Goal: Check status: Check status

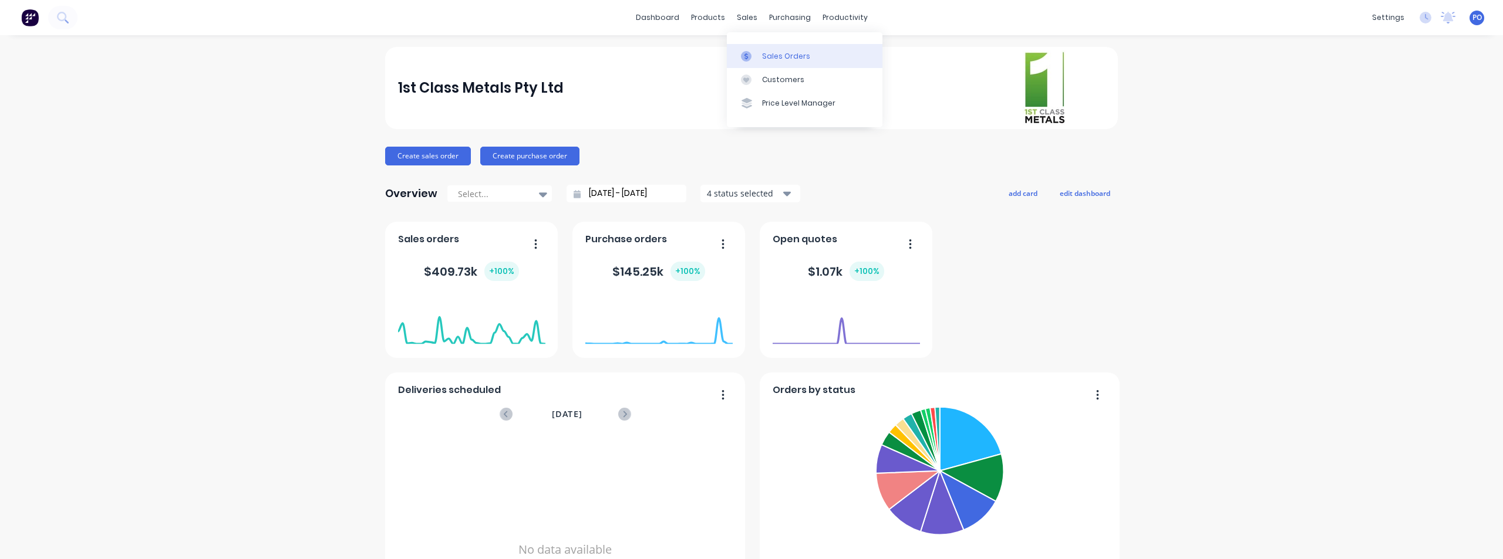
click at [770, 53] on div "Sales Orders" at bounding box center [786, 56] width 48 height 11
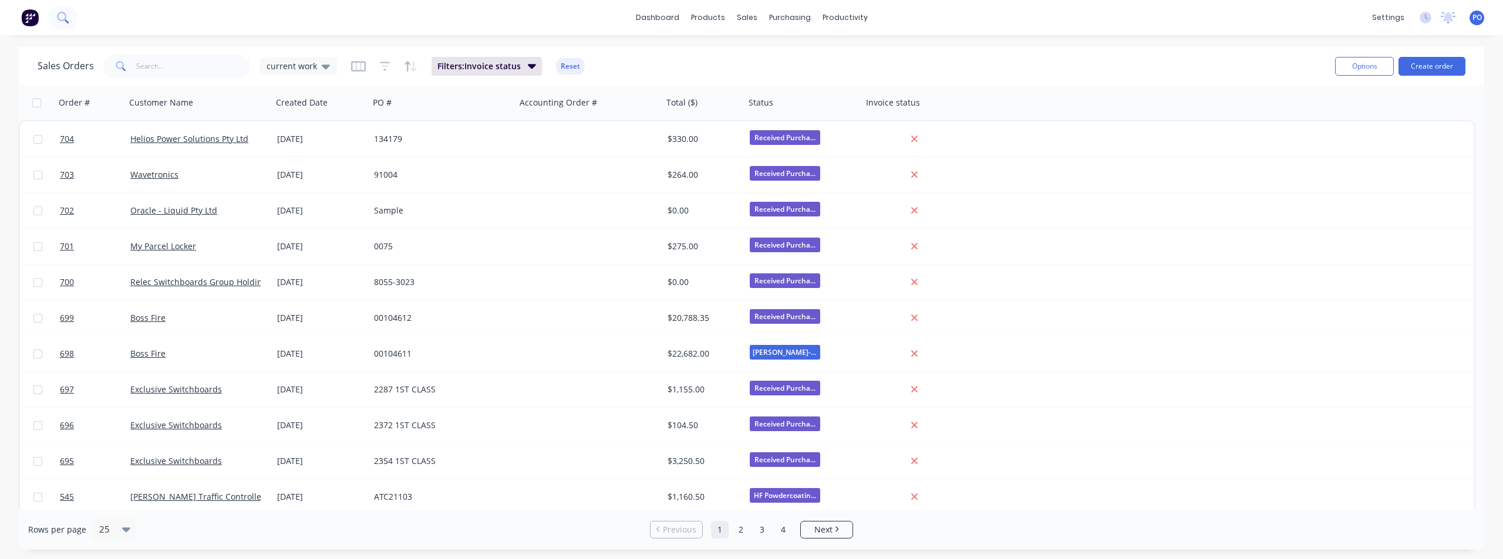
click at [61, 19] on icon at bounding box center [62, 17] width 11 height 11
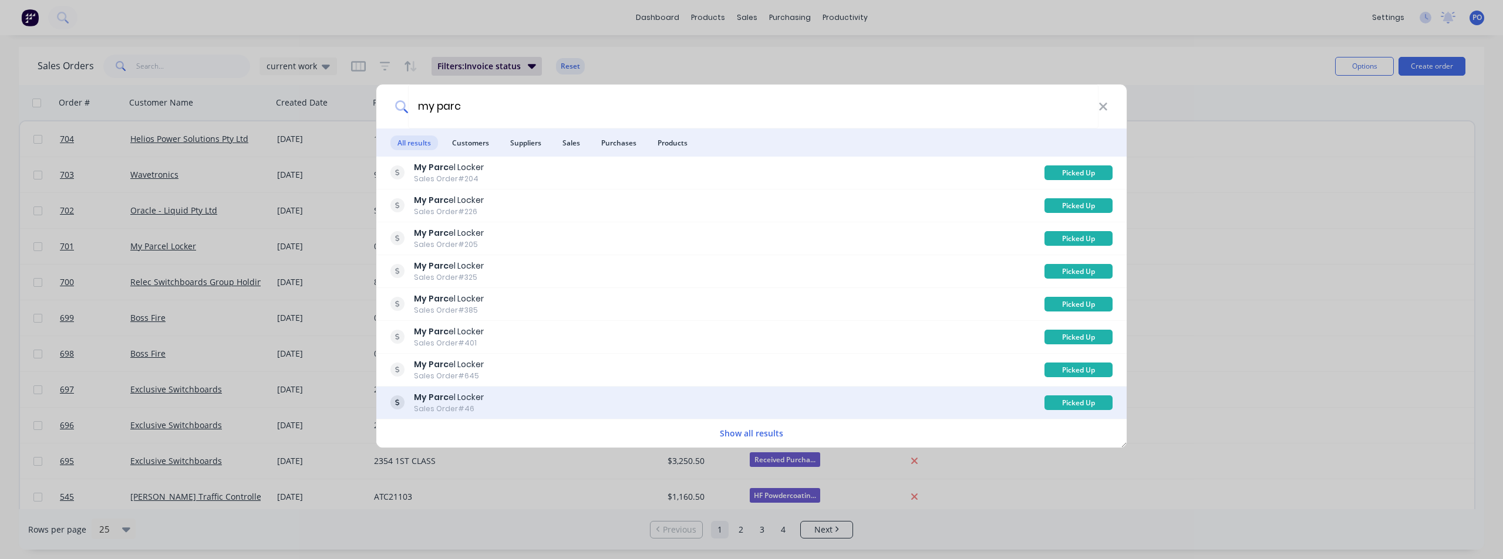
type input "my parc"
click at [471, 404] on div "Sales Order #46" at bounding box center [449, 409] width 70 height 11
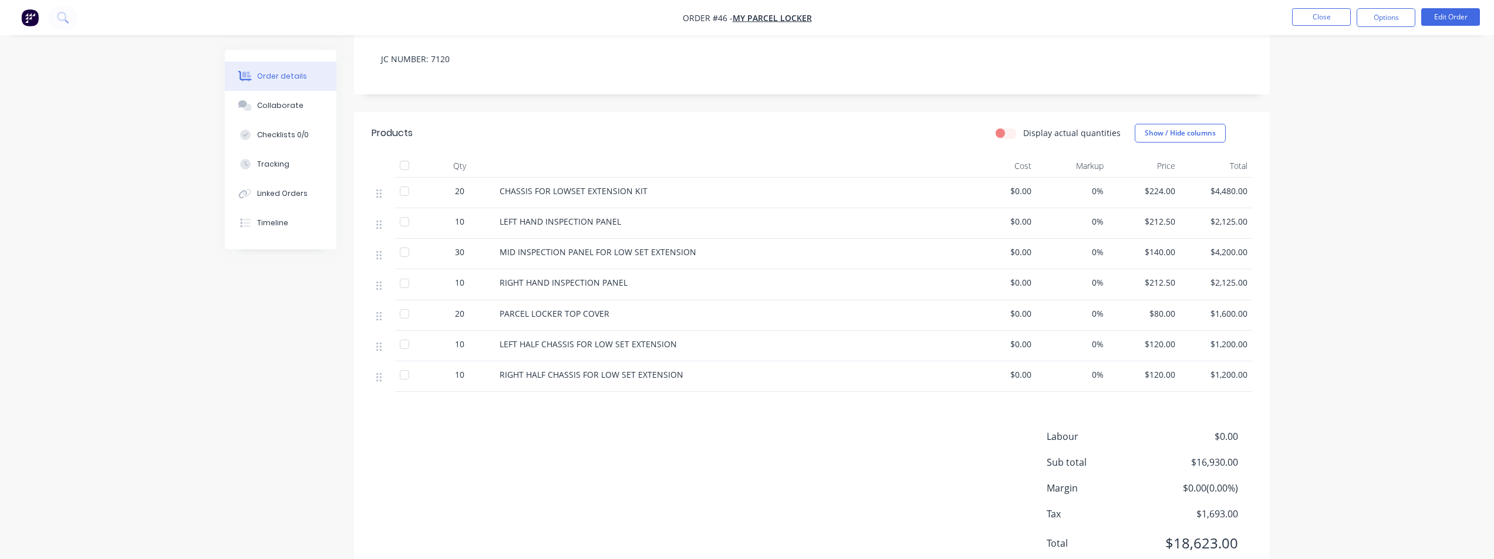
scroll to position [186, 0]
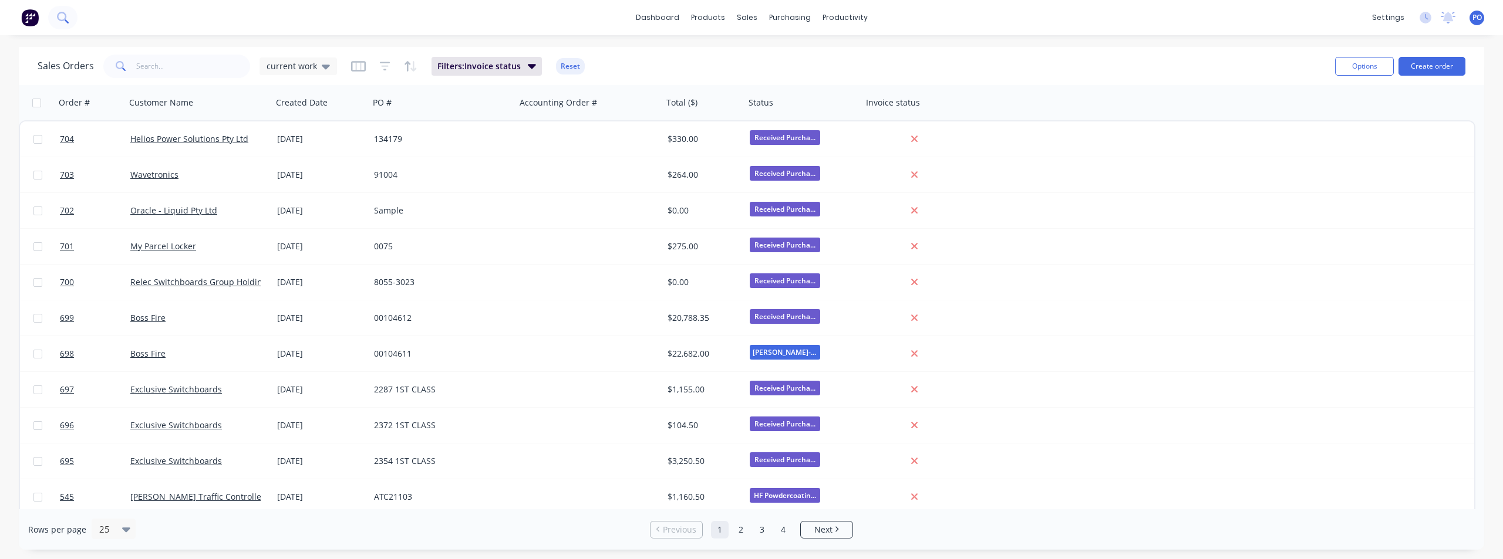
click at [68, 19] on icon at bounding box center [62, 17] width 11 height 11
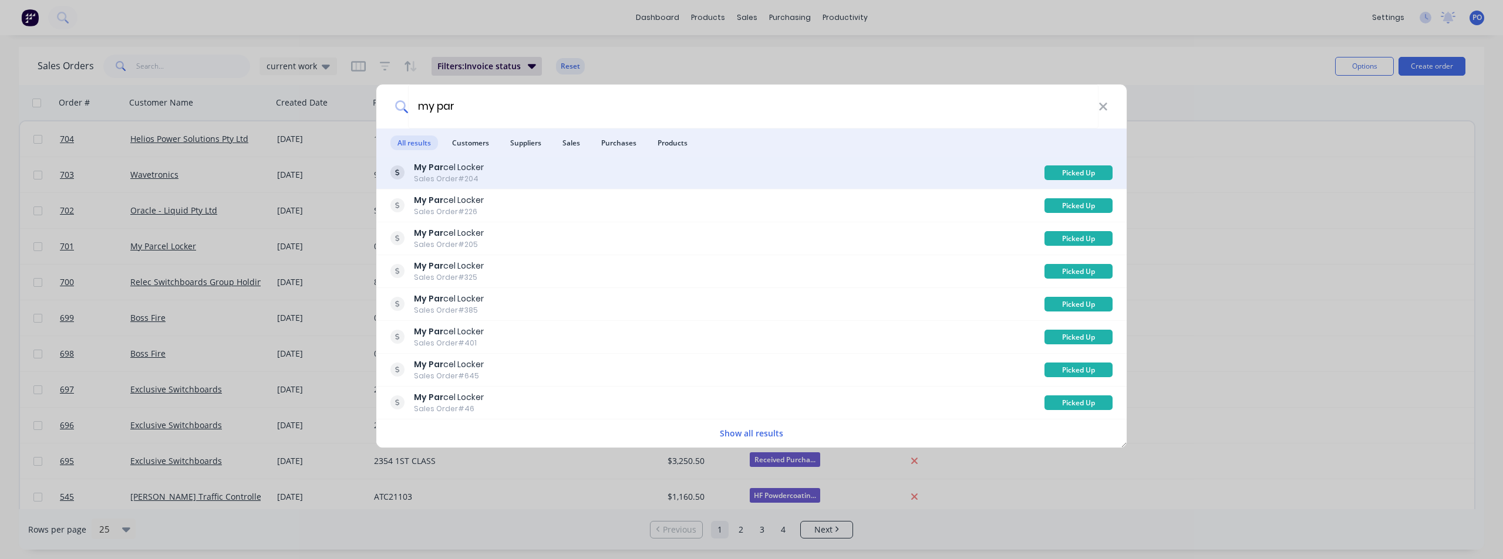
type input "my par"
click at [490, 173] on div "My Par cel Locker Sales Order #204" at bounding box center [717, 172] width 654 height 23
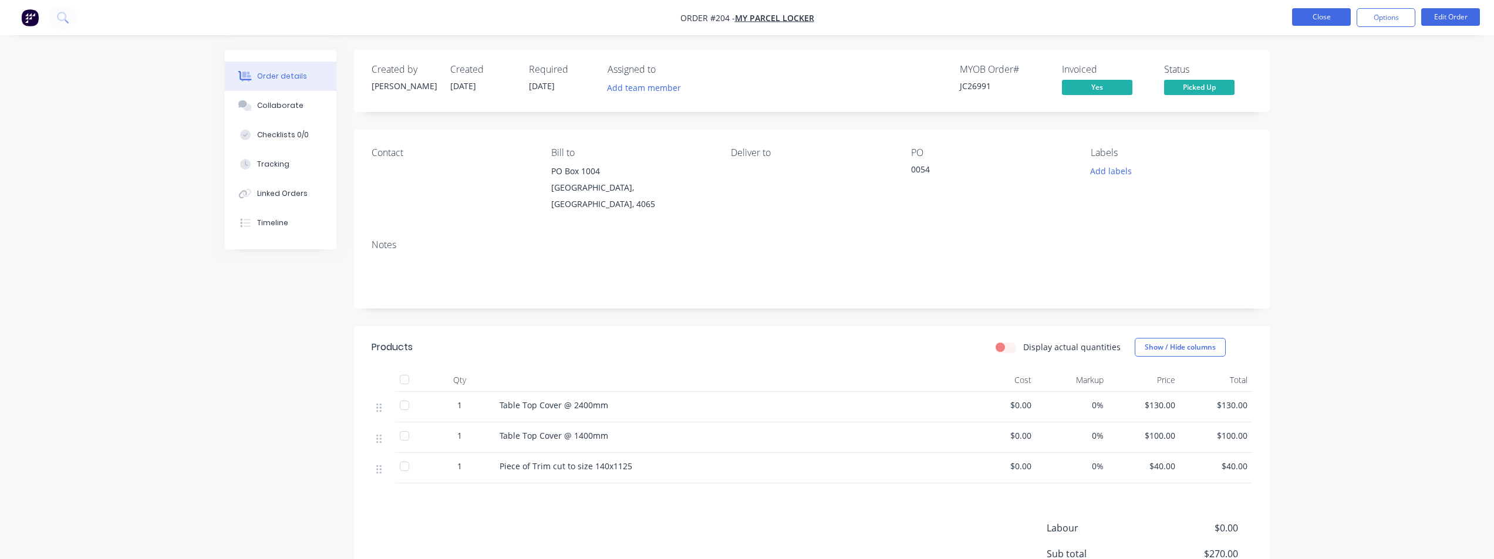
click at [1320, 16] on button "Close" at bounding box center [1321, 17] width 59 height 18
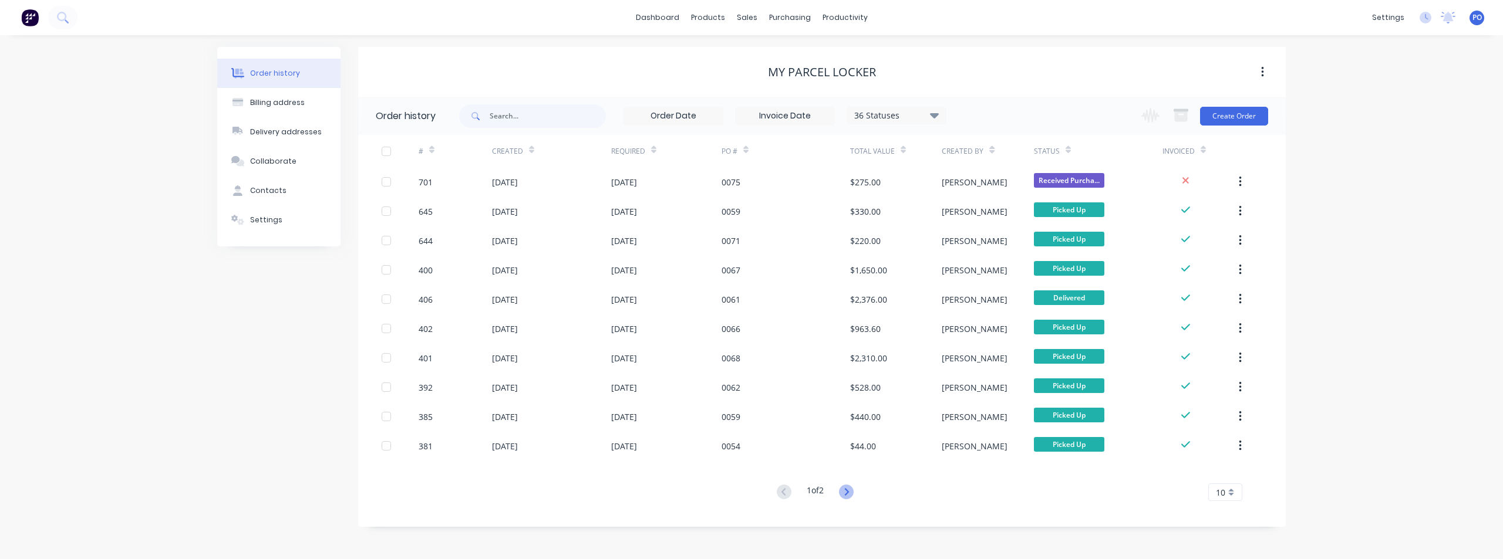
click at [848, 491] on icon at bounding box center [846, 491] width 4 height 7
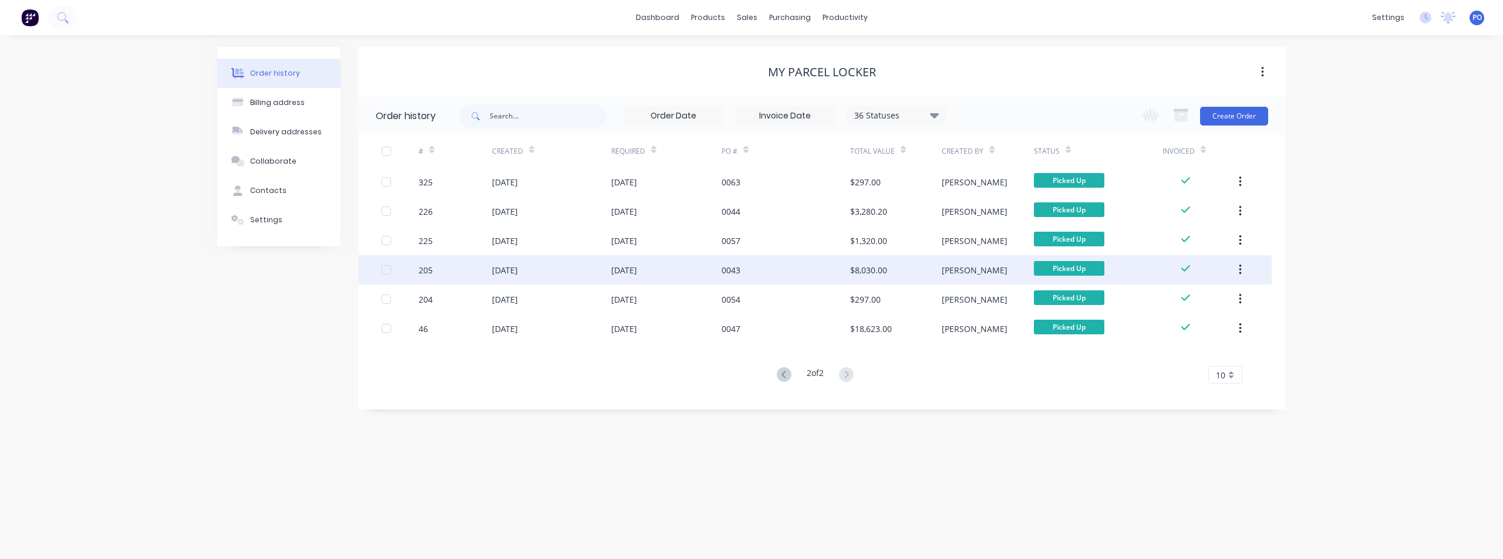
click at [511, 269] on div "[DATE]" at bounding box center [505, 270] width 26 height 12
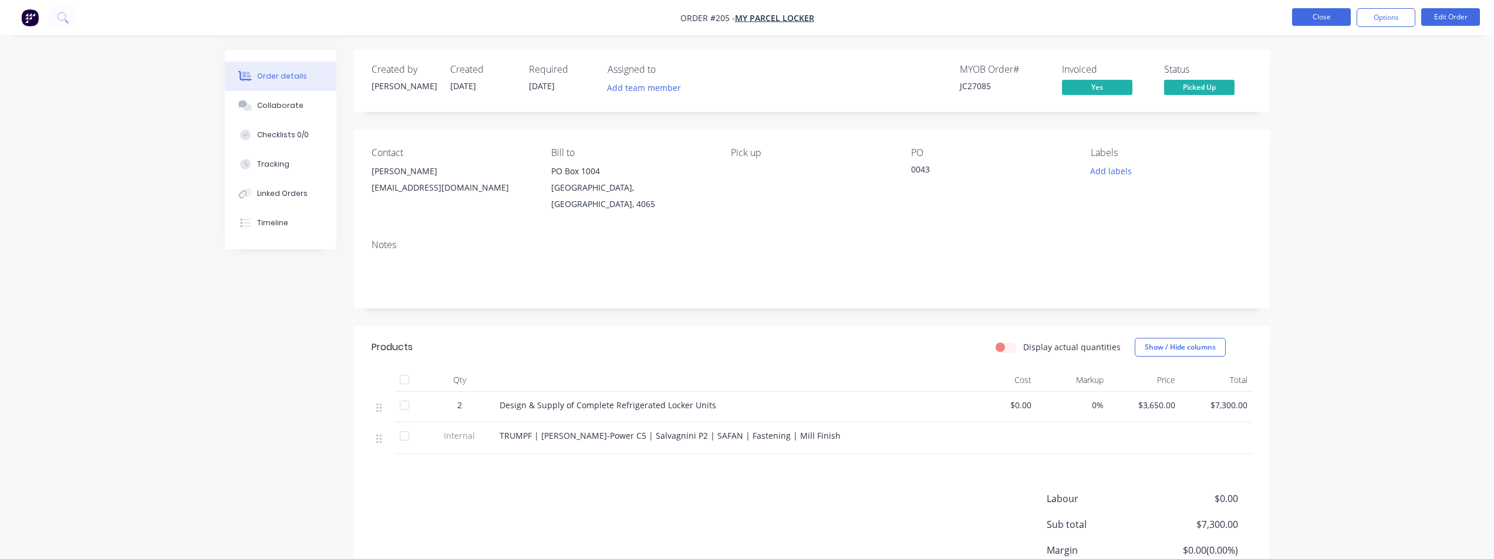
click at [1317, 13] on button "Close" at bounding box center [1321, 17] width 59 height 18
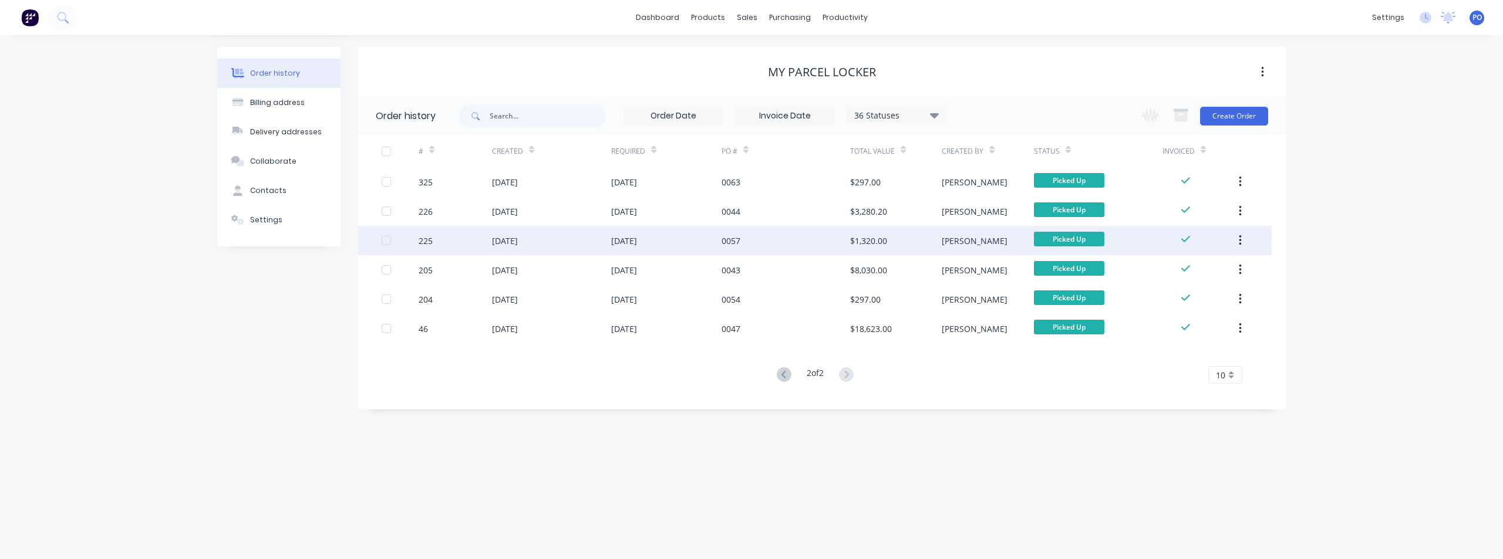
click at [433, 241] on div "225" at bounding box center [455, 240] width 73 height 29
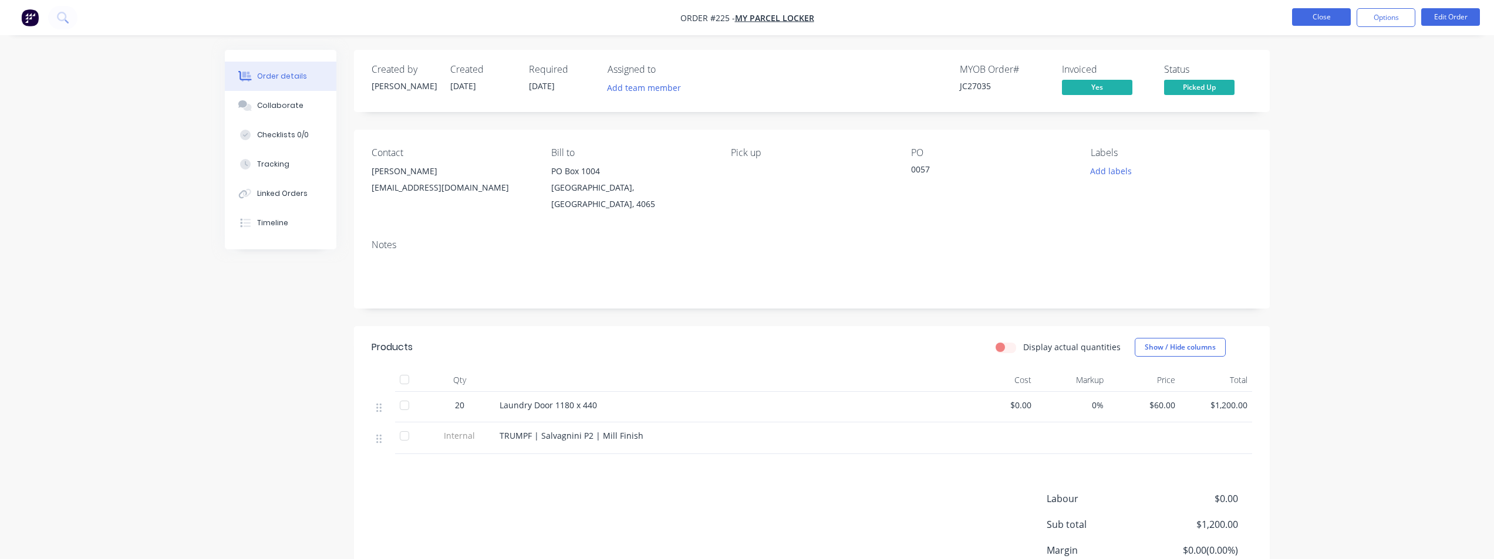
click at [1312, 12] on button "Close" at bounding box center [1321, 17] width 59 height 18
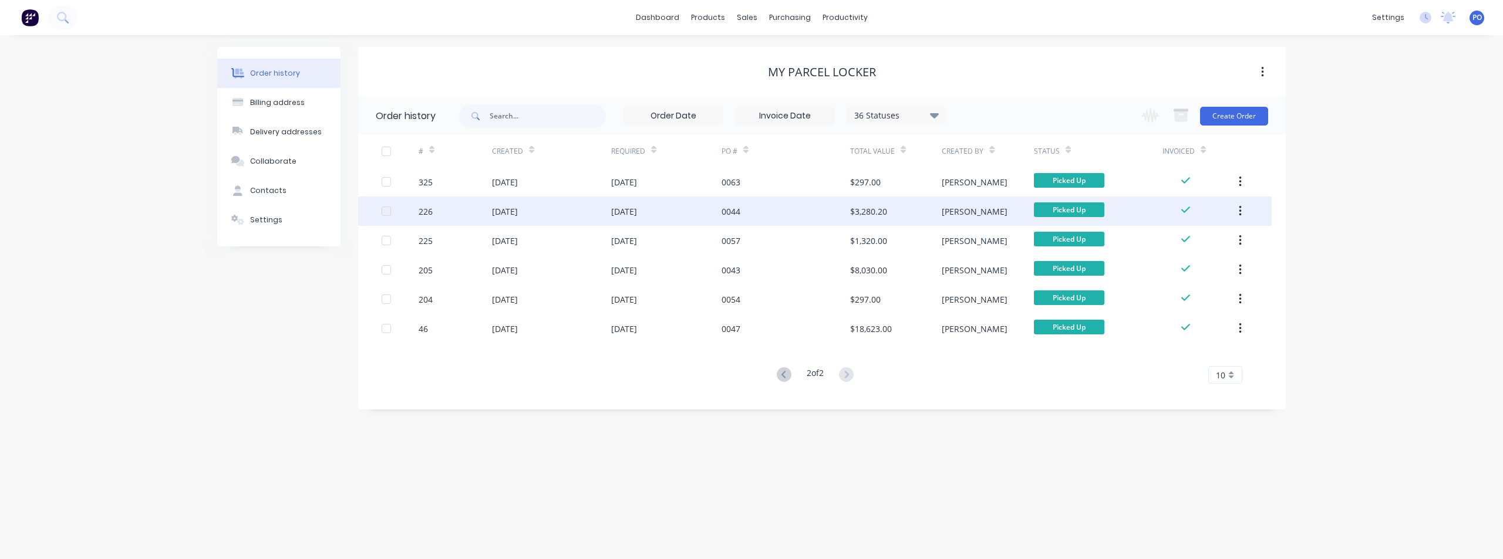
click at [502, 219] on div "[DATE]" at bounding box center [551, 211] width 119 height 29
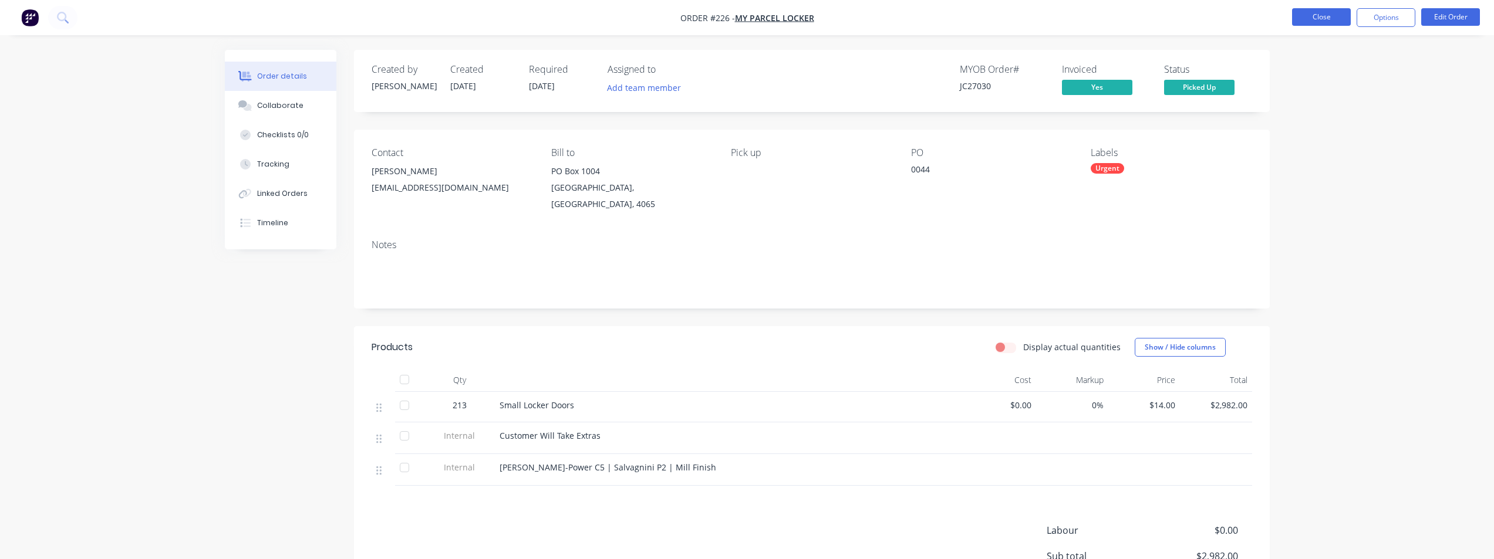
click at [1302, 20] on button "Close" at bounding box center [1321, 17] width 59 height 18
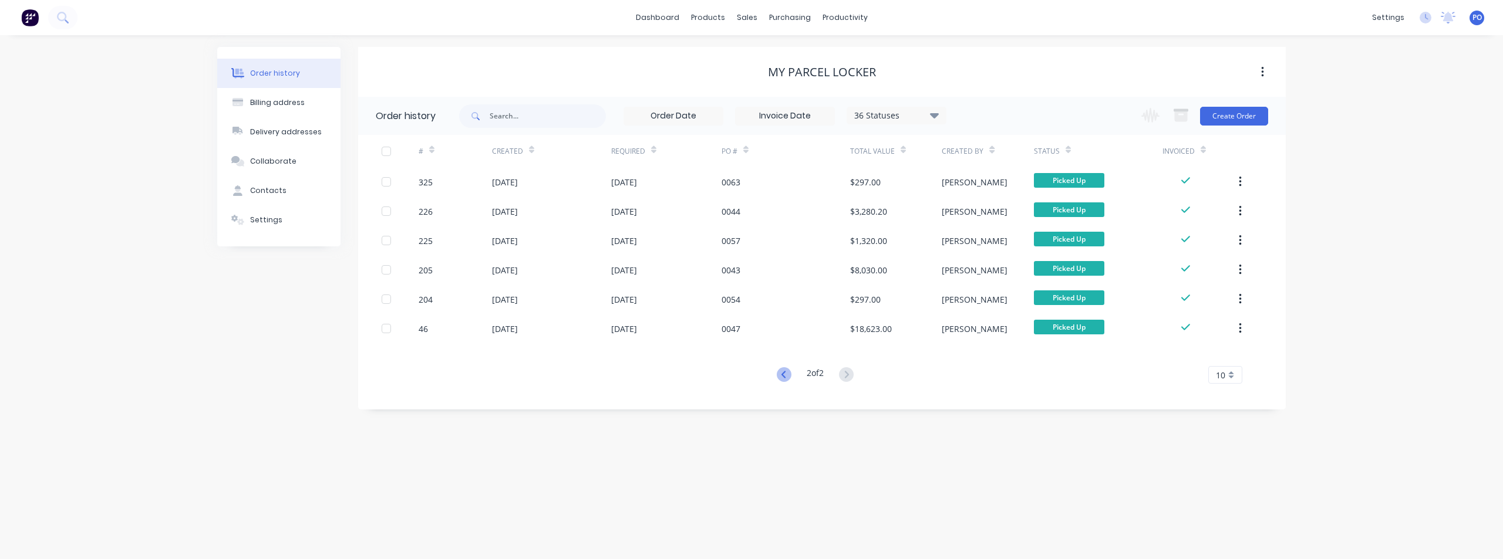
click at [778, 375] on icon at bounding box center [784, 375] width 15 height 15
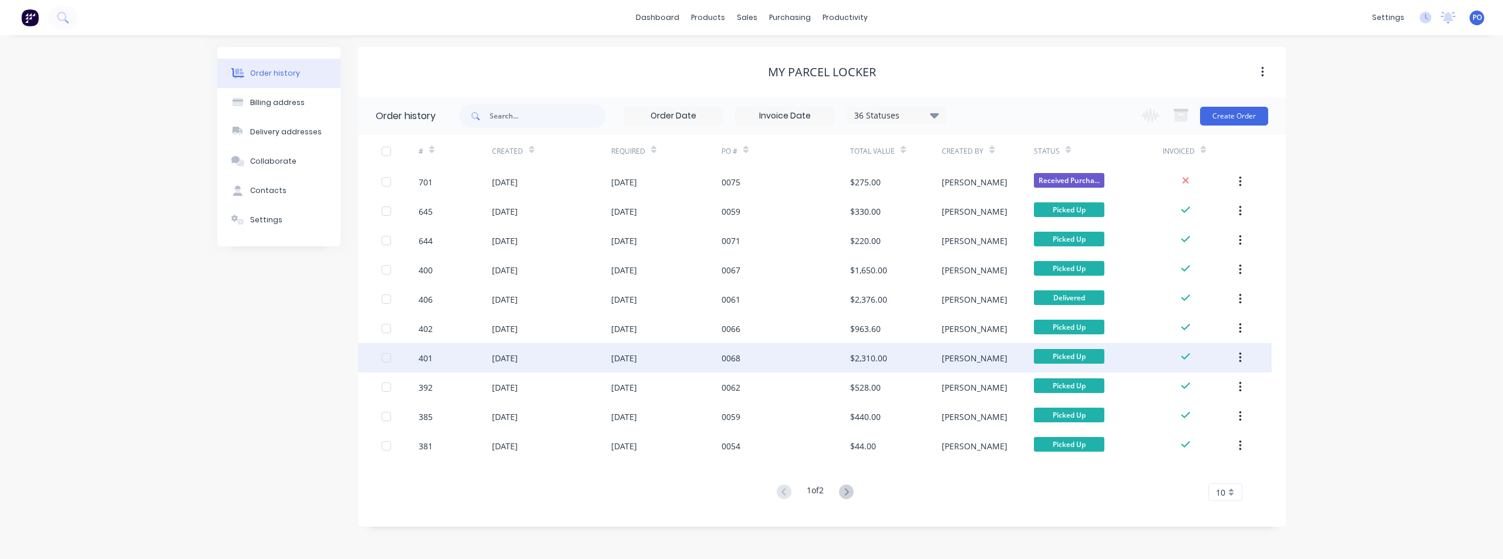
click at [518, 362] on div "[DATE]" at bounding box center [505, 358] width 26 height 12
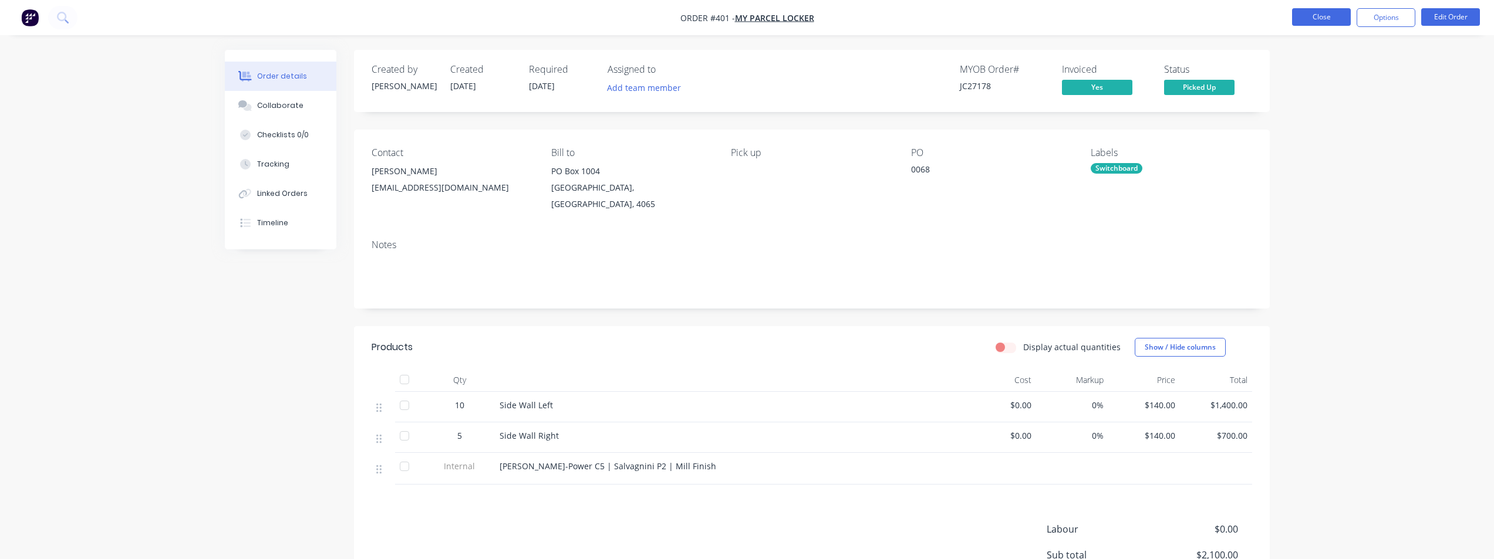
click at [1310, 16] on button "Close" at bounding box center [1321, 17] width 59 height 18
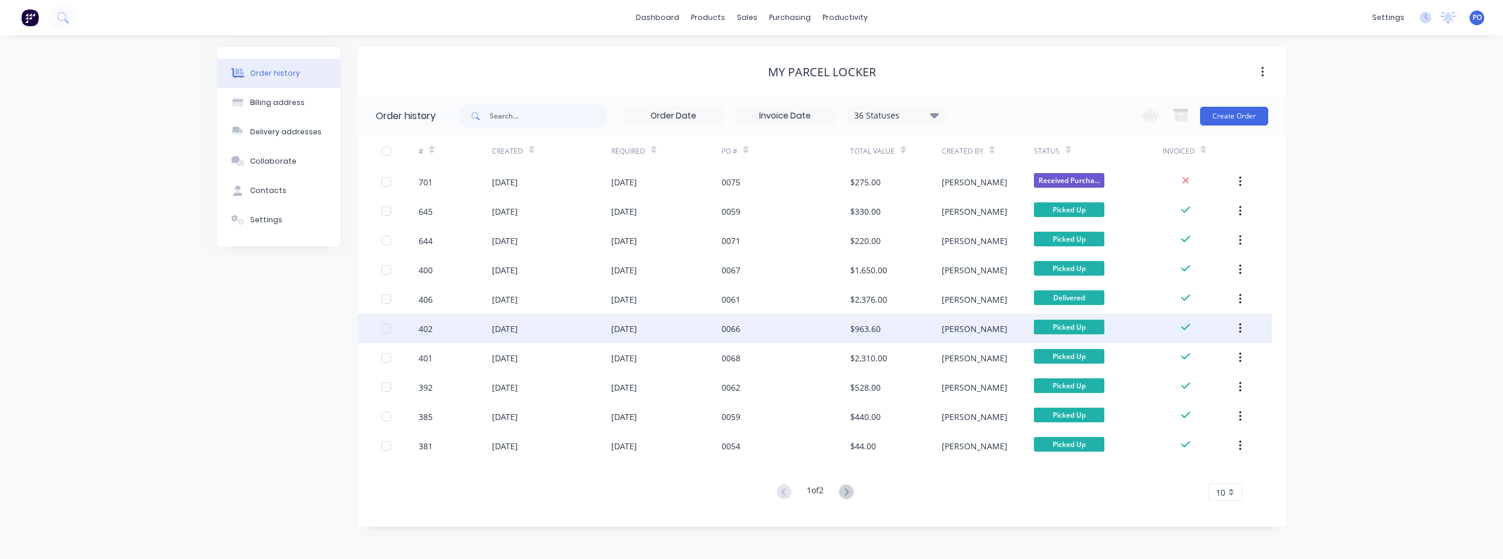
click at [801, 335] on div "0066" at bounding box center [786, 328] width 129 height 29
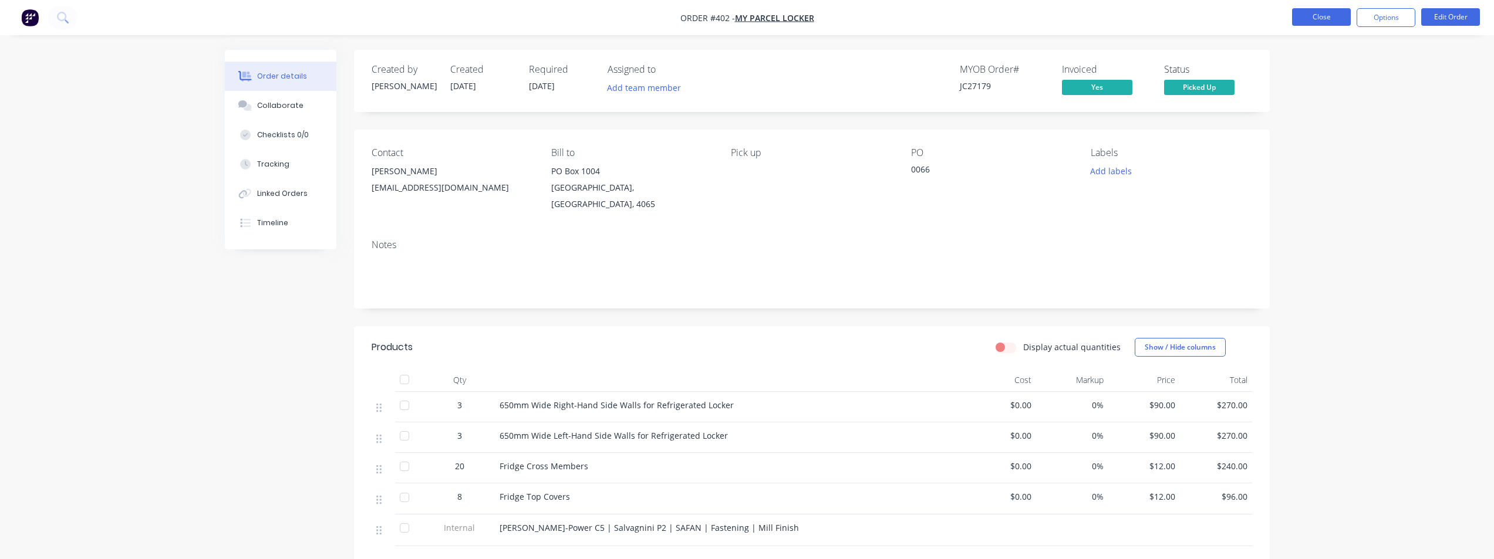
click at [1318, 18] on button "Close" at bounding box center [1321, 17] width 59 height 18
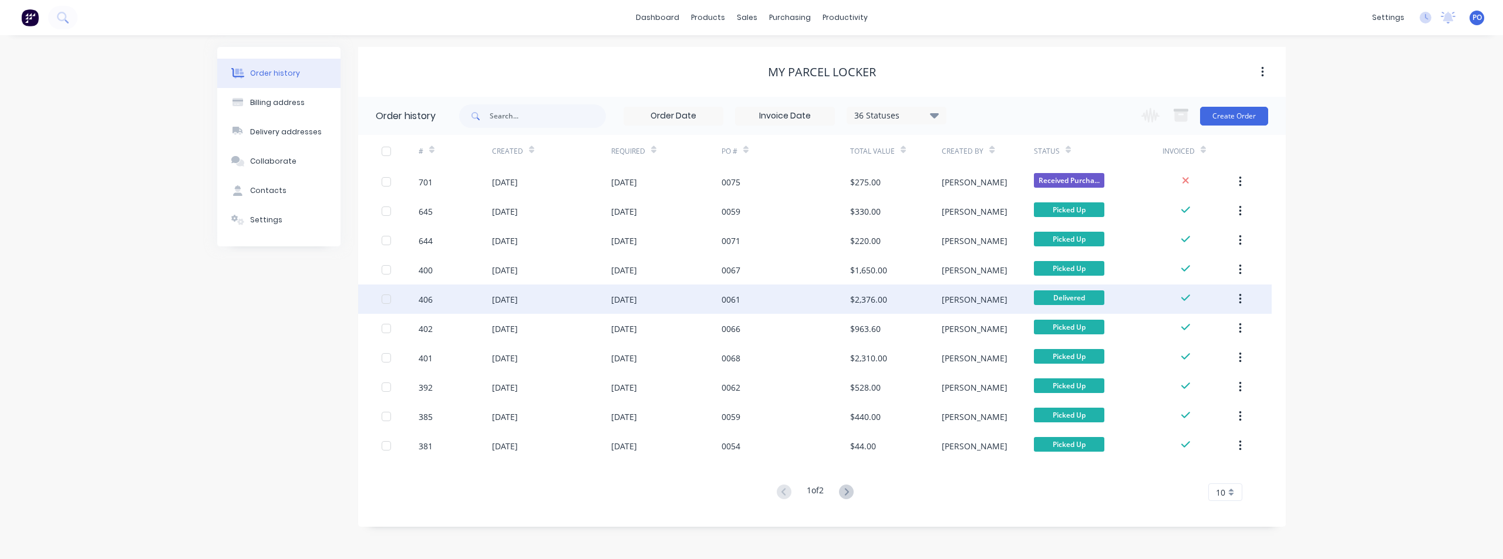
click at [559, 299] on div "[DATE]" at bounding box center [551, 299] width 119 height 29
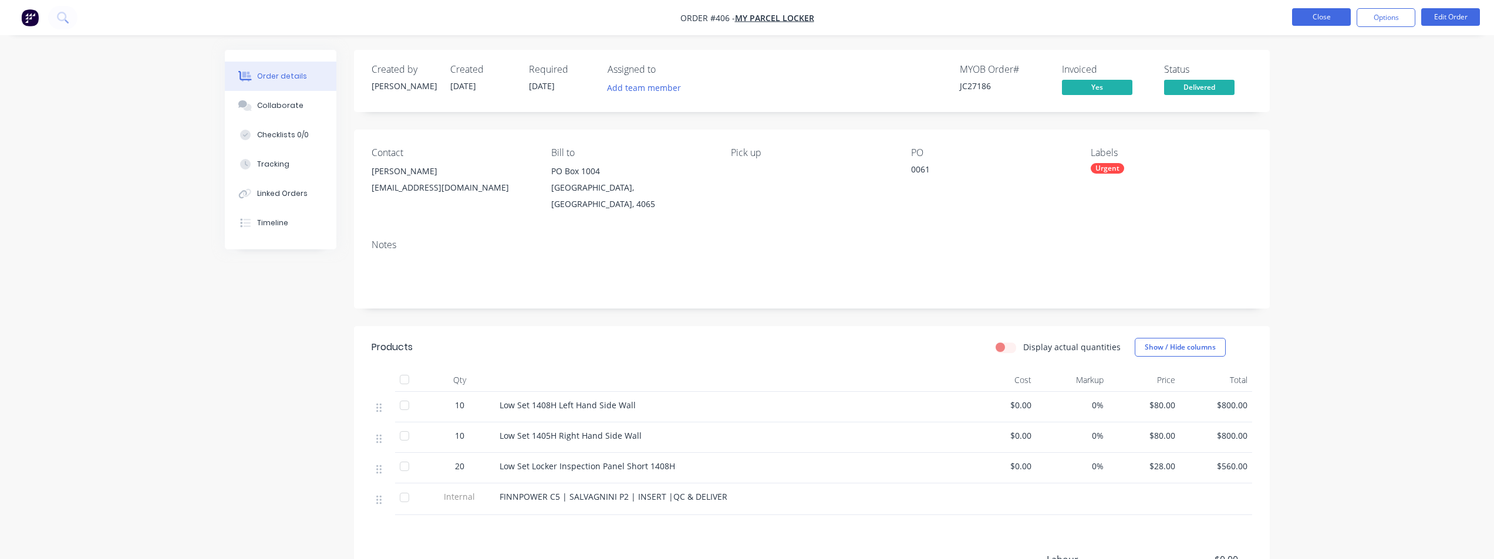
click at [1320, 19] on button "Close" at bounding box center [1321, 17] width 59 height 18
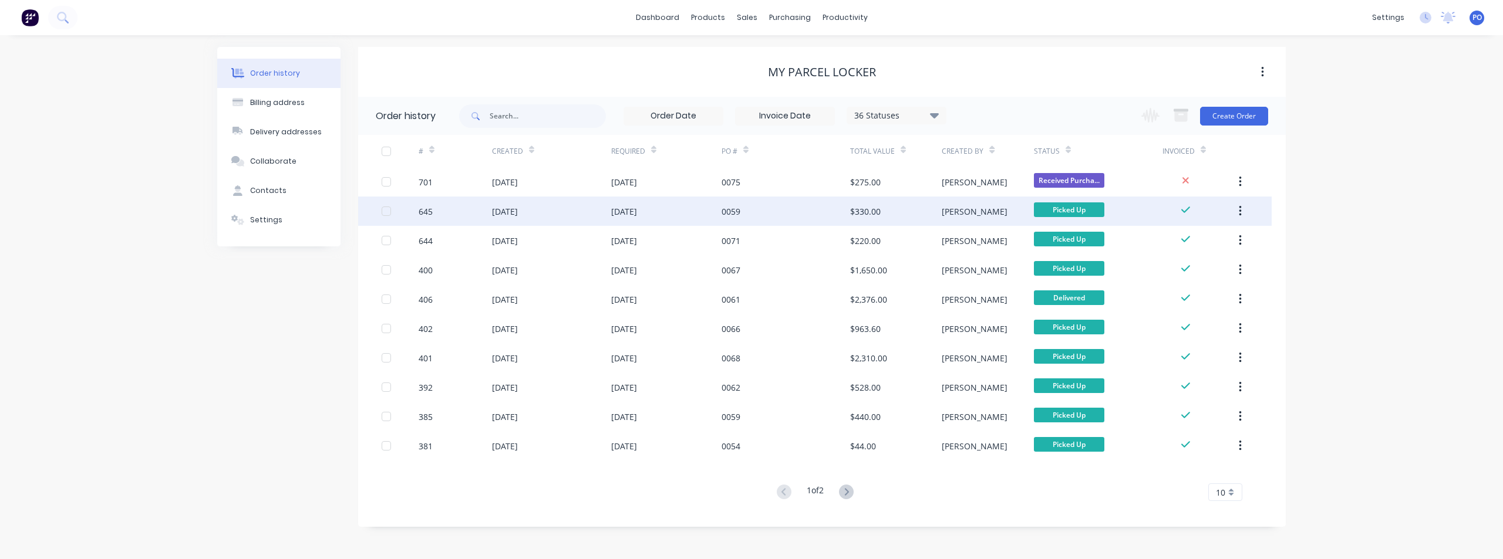
click at [578, 215] on div "[DATE]" at bounding box center [551, 211] width 119 height 29
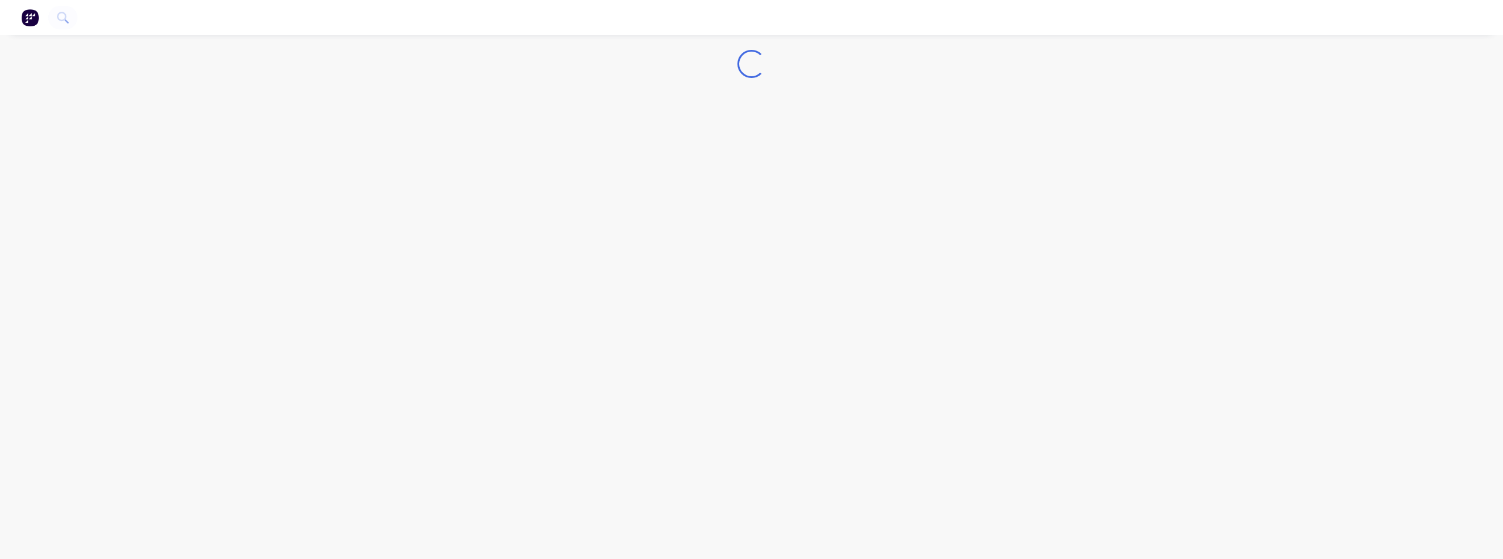
click at [577, 215] on div "Loading..." at bounding box center [751, 279] width 1503 height 559
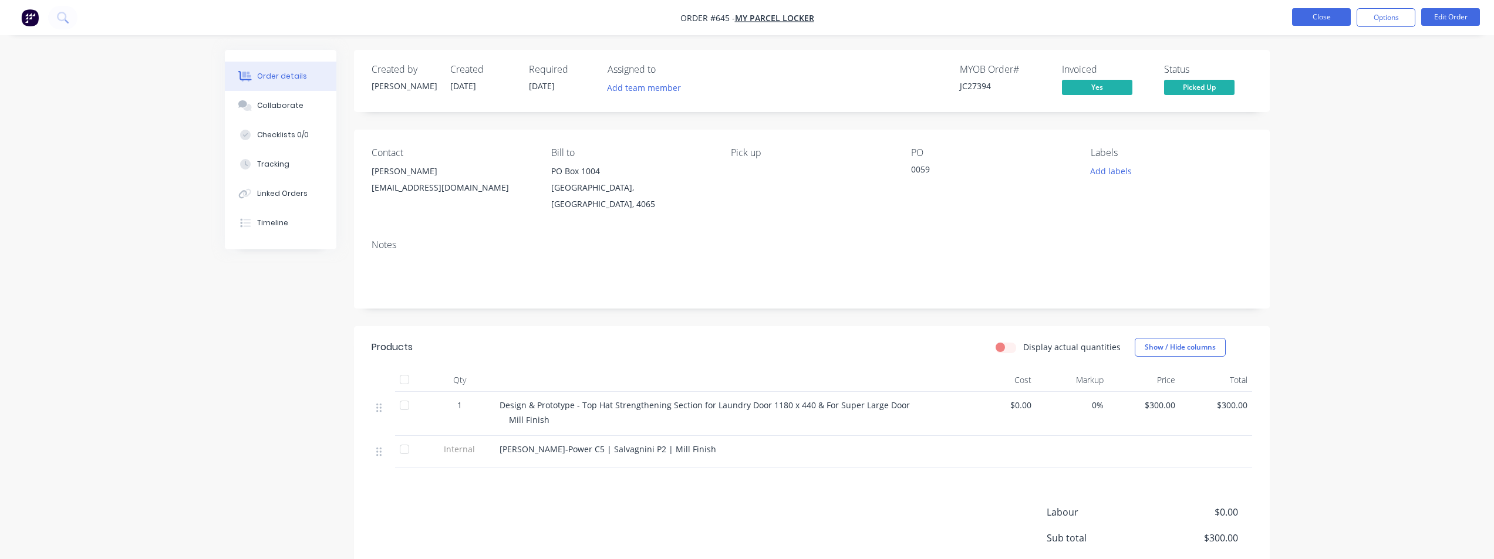
click at [1323, 22] on button "Close" at bounding box center [1321, 17] width 59 height 18
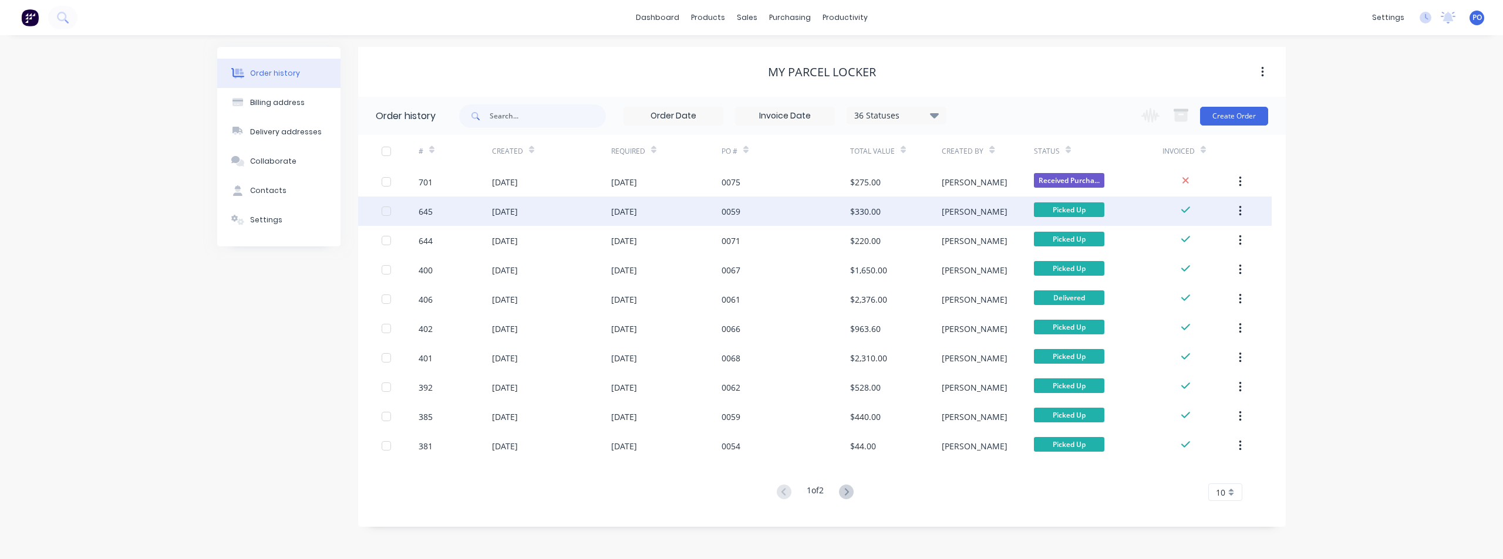
click at [518, 210] on div "[DATE]" at bounding box center [505, 211] width 26 height 12
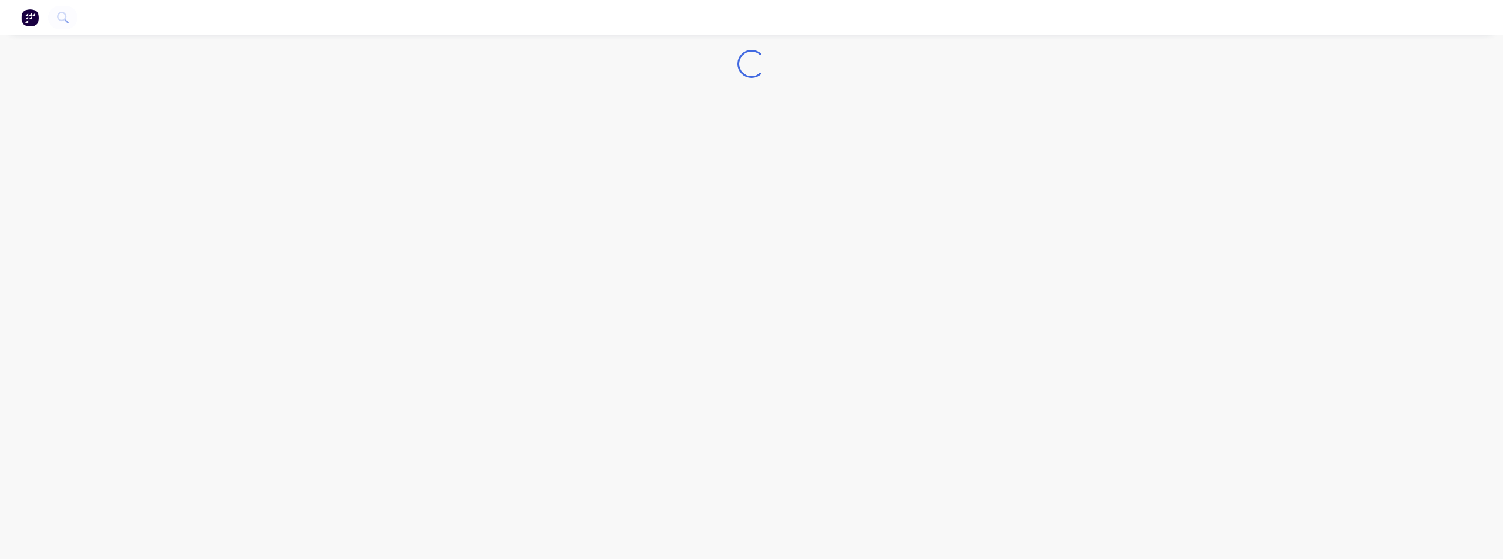
click at [528, 210] on div "Loading..." at bounding box center [751, 279] width 1503 height 559
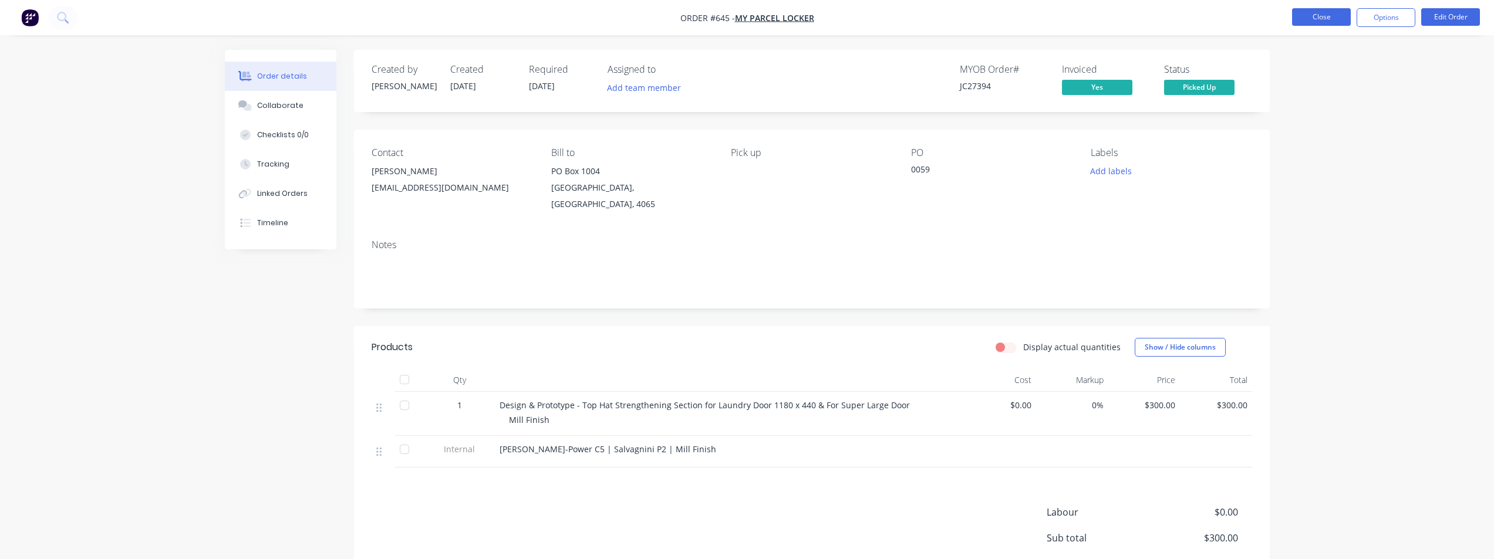
click at [1337, 14] on button "Close" at bounding box center [1321, 17] width 59 height 18
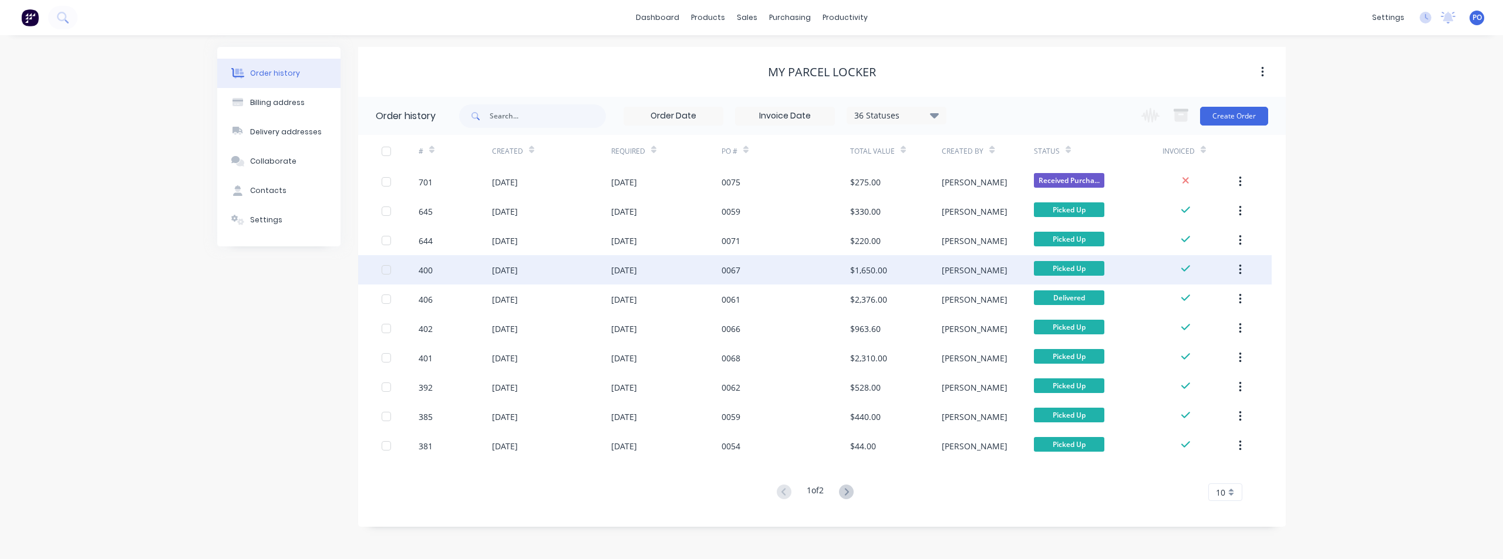
click at [621, 265] on div "[DATE]" at bounding box center [624, 270] width 26 height 12
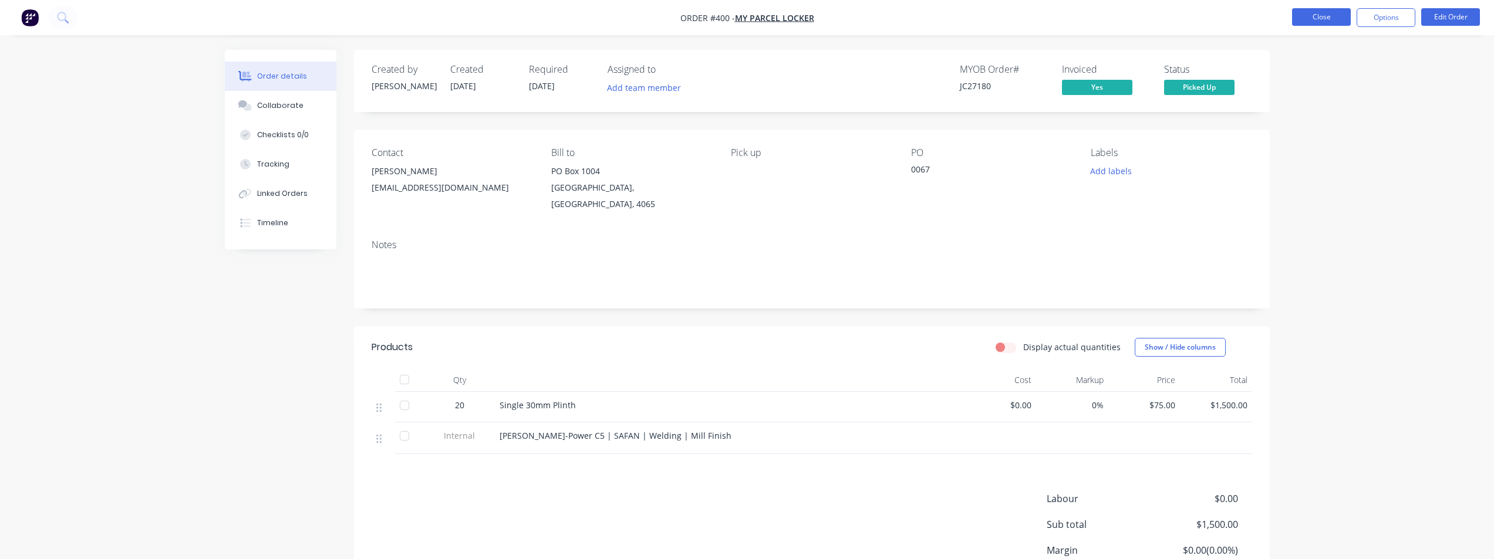
click at [1327, 16] on button "Close" at bounding box center [1321, 17] width 59 height 18
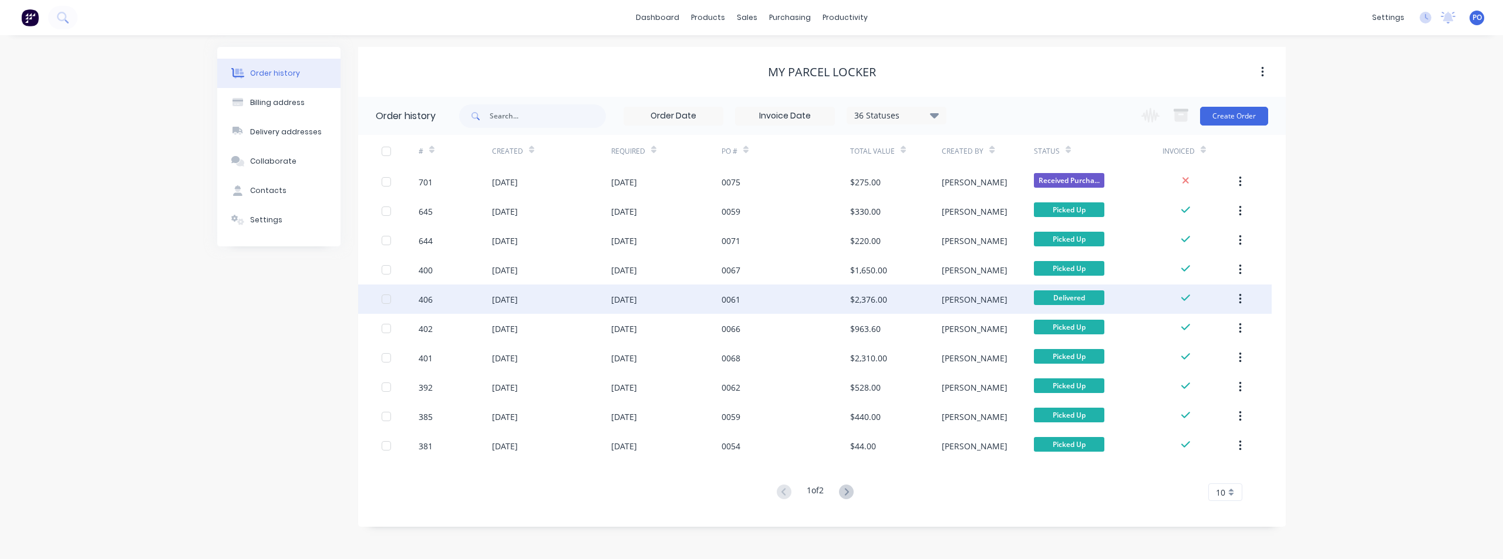
click at [613, 296] on div "[DATE]" at bounding box center [624, 300] width 26 height 12
